Goal: Task Accomplishment & Management: Complete application form

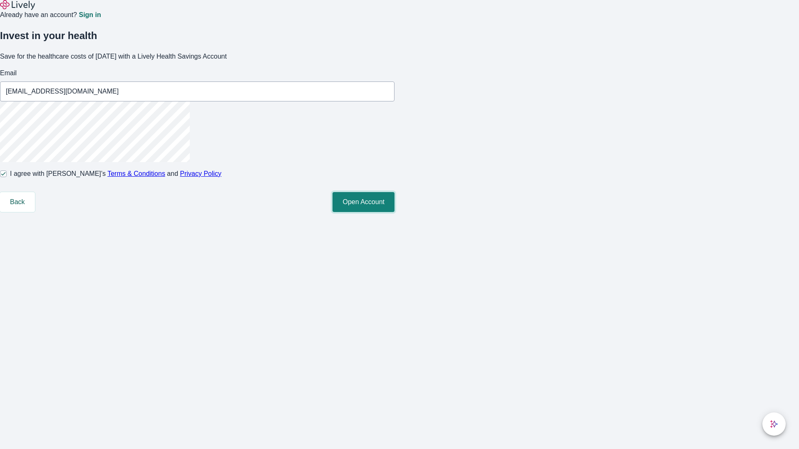
click at [394, 212] on button "Open Account" at bounding box center [363, 202] width 62 height 20
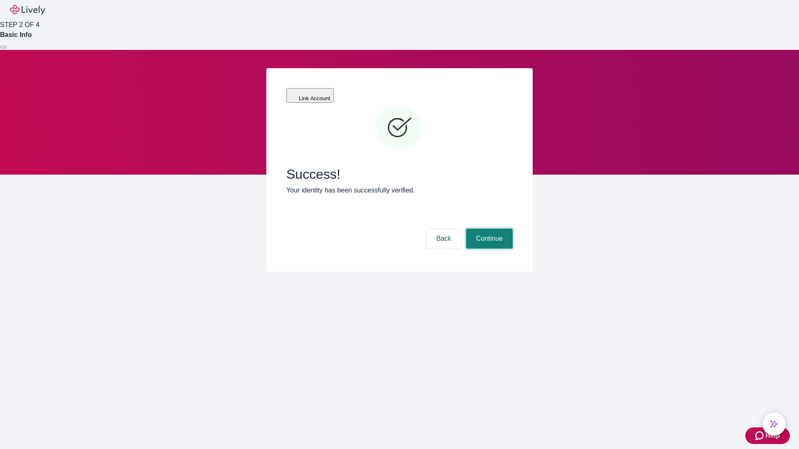
click at [488, 229] on button "Continue" at bounding box center [489, 239] width 47 height 20
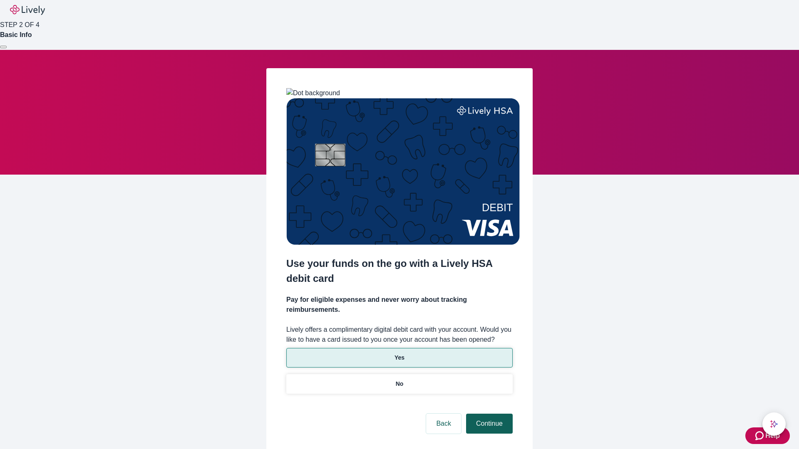
click at [399, 354] on p "Yes" at bounding box center [399, 358] width 10 height 9
click at [488, 414] on button "Continue" at bounding box center [489, 424] width 47 height 20
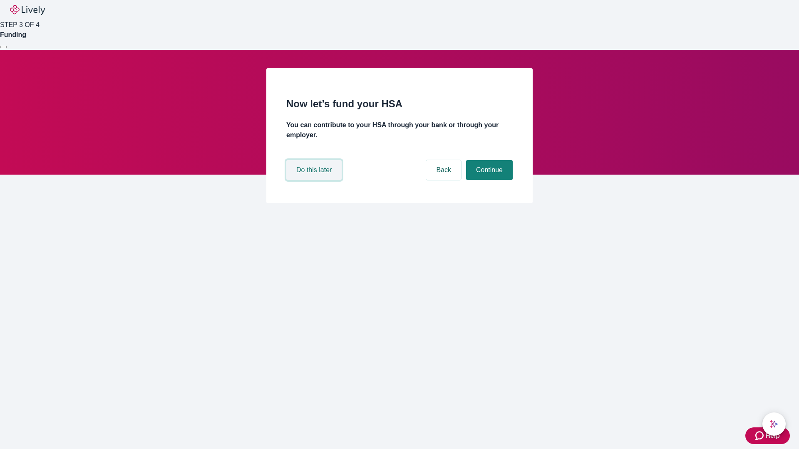
click at [315, 180] on button "Do this later" at bounding box center [313, 170] width 55 height 20
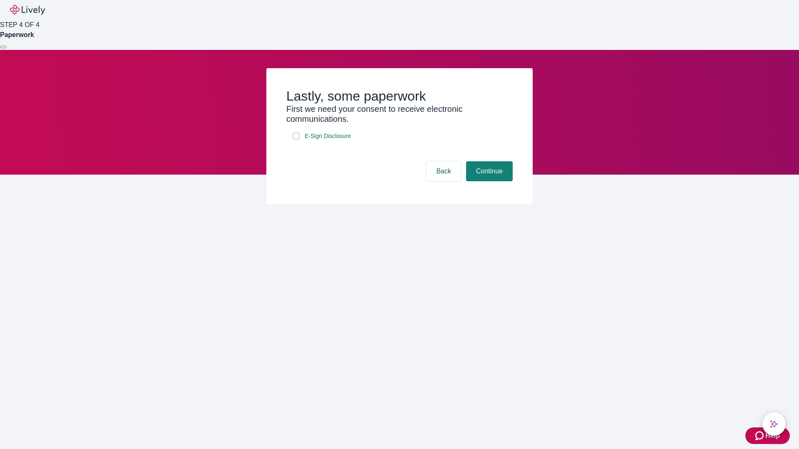
click at [296, 139] on input "E-Sign Disclosure" at bounding box center [296, 136] width 7 height 7
checkbox input "true"
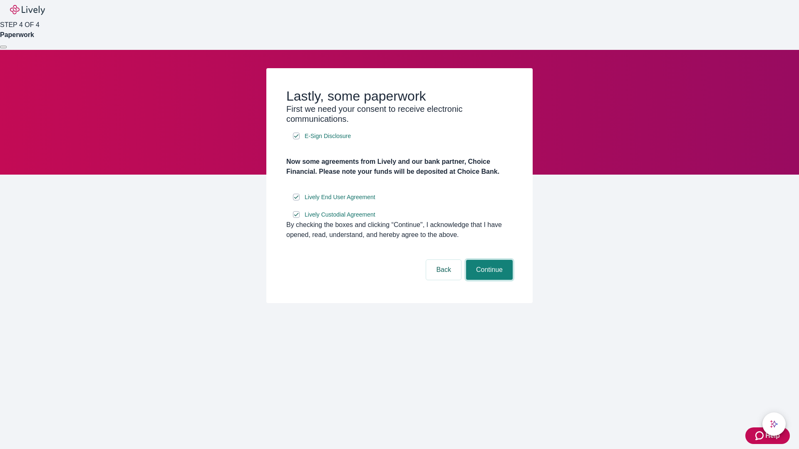
click at [488, 280] on button "Continue" at bounding box center [489, 270] width 47 height 20
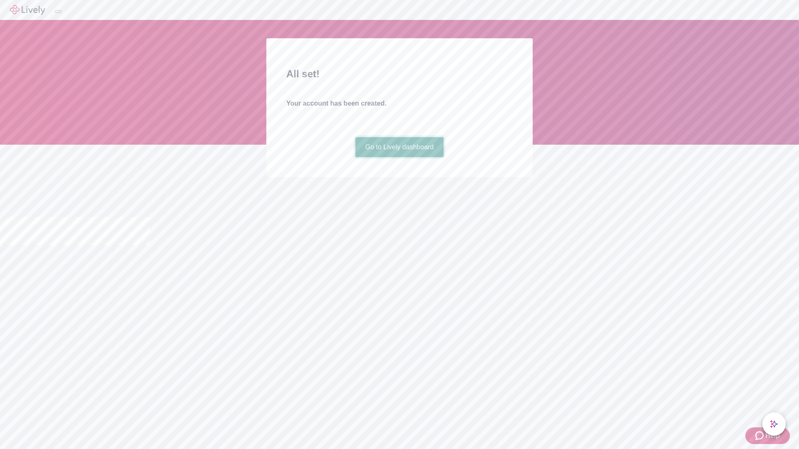
click at [399, 157] on link "Go to Lively dashboard" at bounding box center [399, 147] width 89 height 20
